Goal: Task Accomplishment & Management: Manage account settings

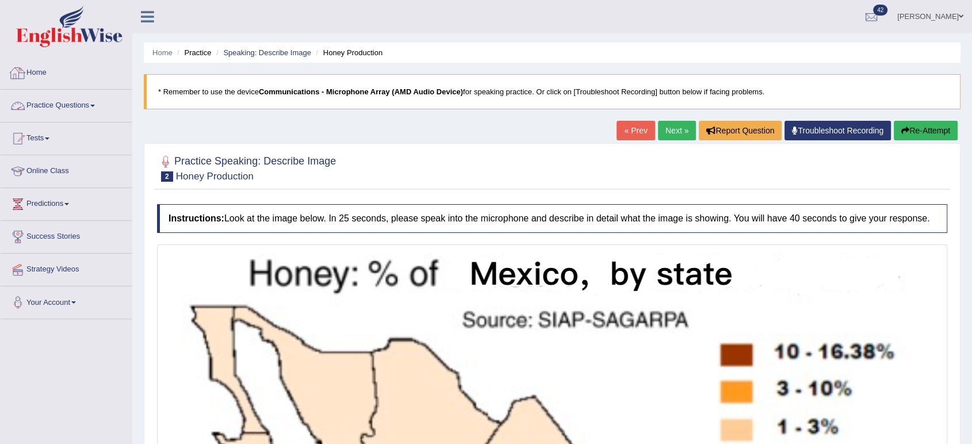
click at [39, 69] on link "Home" at bounding box center [66, 71] width 131 height 29
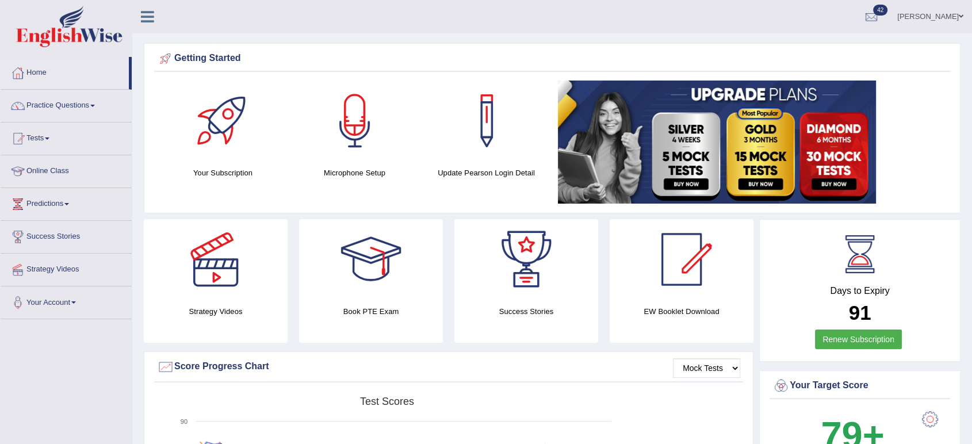
click at [64, 171] on link "Online Class" at bounding box center [66, 169] width 131 height 29
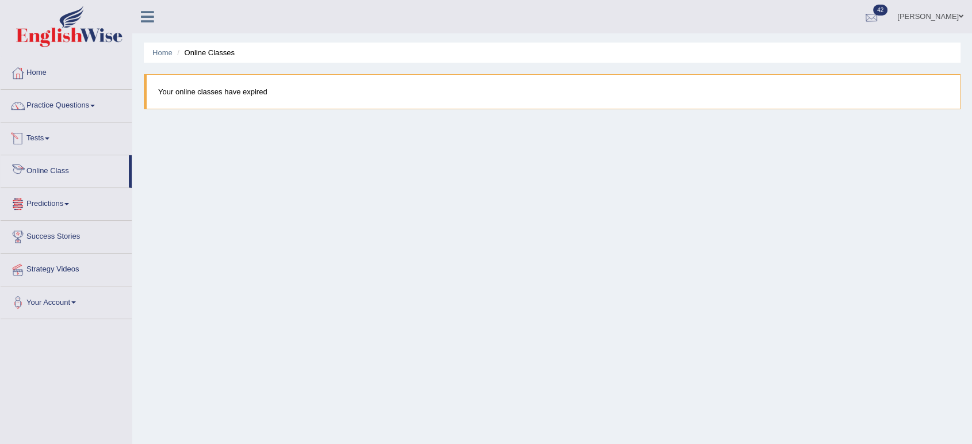
click at [923, 21] on link "Bhagwant singh" at bounding box center [930, 15] width 83 height 30
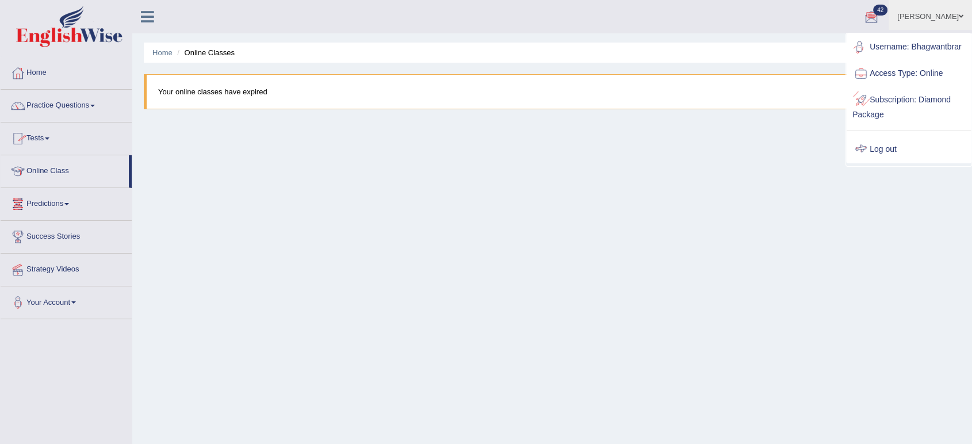
click at [875, 147] on link "Log out" at bounding box center [909, 149] width 124 height 26
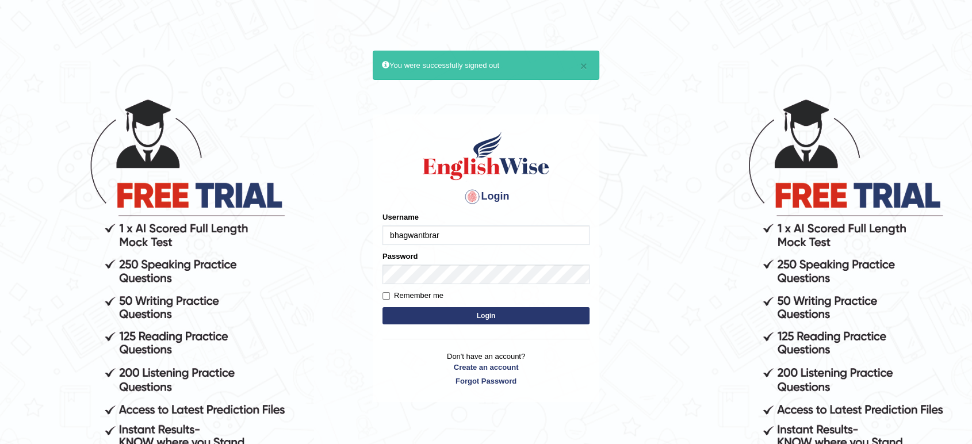
click at [548, 232] on input "bhagwantbrar" at bounding box center [486, 236] width 207 height 20
click at [635, 293] on body "× You were successfully signed out Login Please fix the following errors: Usern…" at bounding box center [486, 271] width 972 height 444
click at [634, 289] on body "× You were successfully signed out Login Please fix the following errors: Usern…" at bounding box center [486, 271] width 972 height 444
click at [557, 238] on input "niranjan_parramatta" at bounding box center [486, 236] width 207 height 20
type input "obehi00"
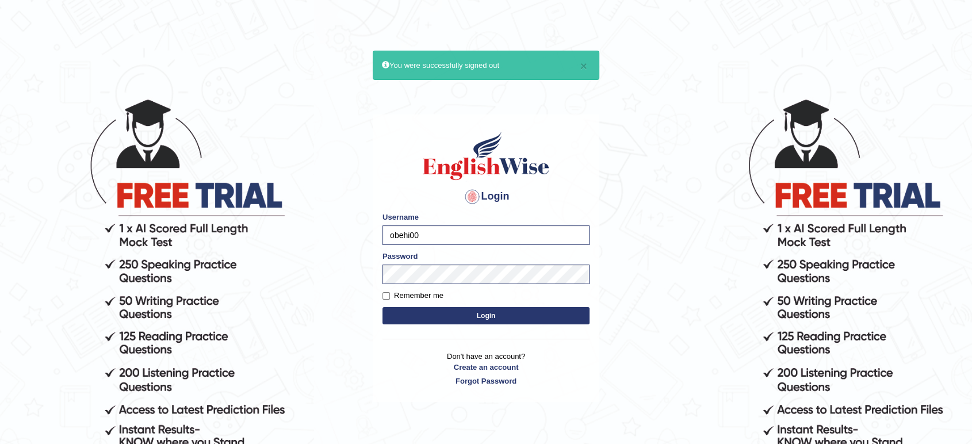
click at [561, 312] on button "Login" at bounding box center [486, 315] width 207 height 17
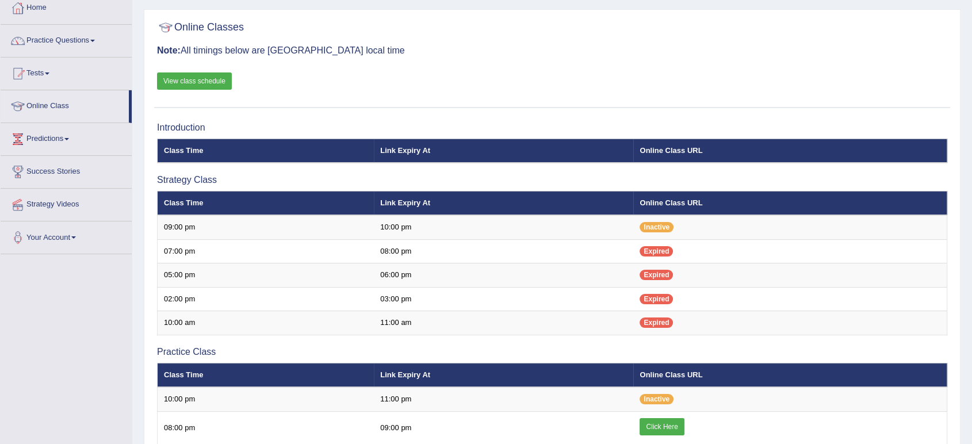
scroll to position [64, 0]
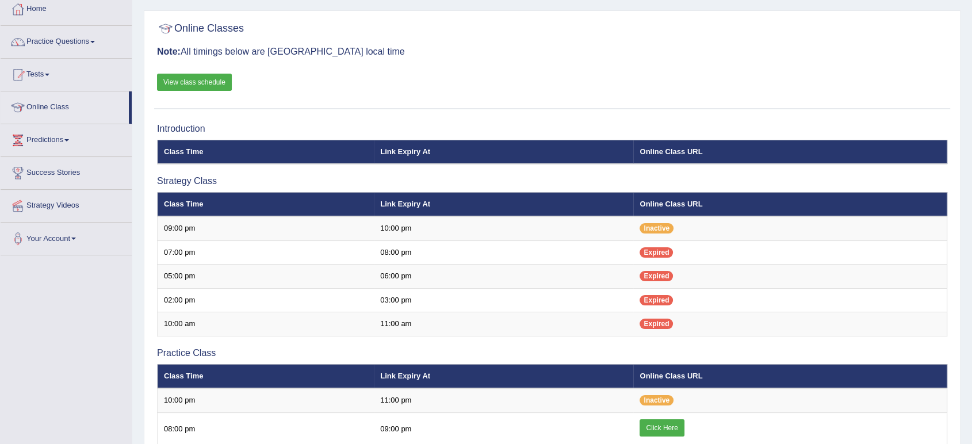
click at [196, 82] on link "View class schedule" at bounding box center [194, 82] width 75 height 17
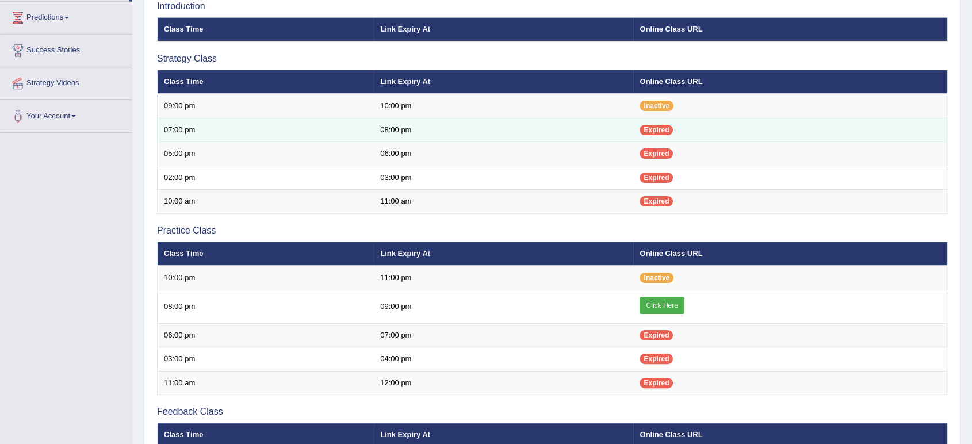
scroll to position [192, 0]
